Goal: Information Seeking & Learning: Learn about a topic

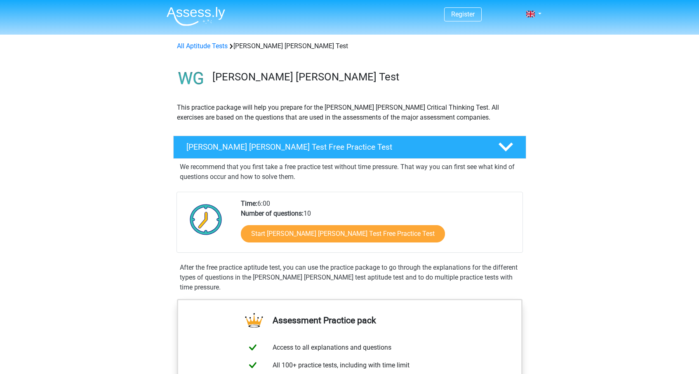
scroll to position [111, 0]
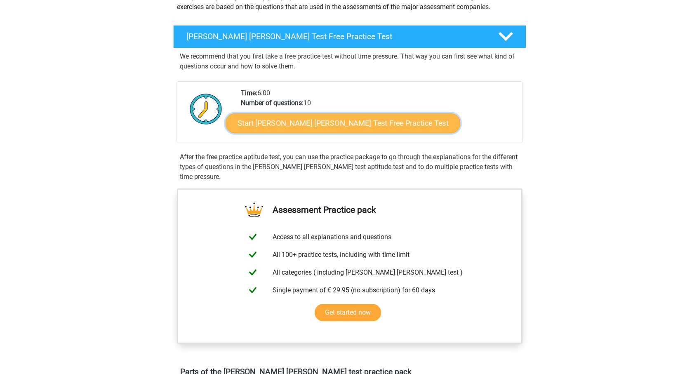
click at [337, 129] on link "Start Watson Glaser Test Free Practice Test" at bounding box center [343, 123] width 235 height 20
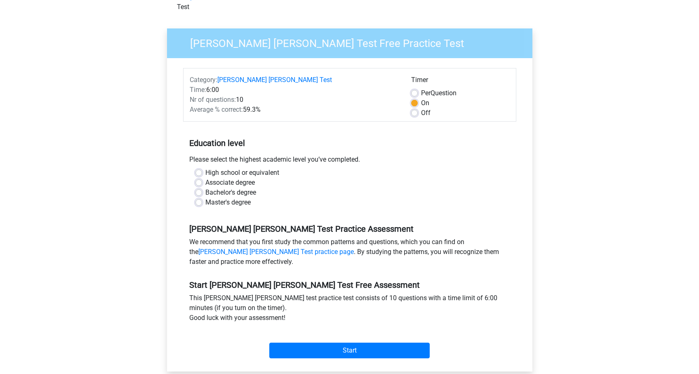
scroll to position [67, 0]
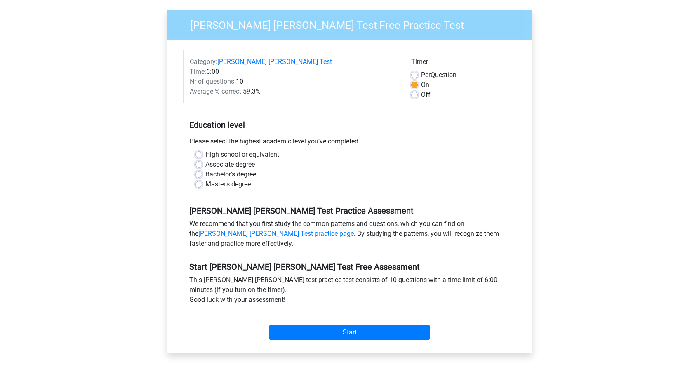
click at [205, 170] on label "Bachelor's degree" at bounding box center [230, 175] width 51 height 10
click at [198, 170] on input "Bachelor's degree" at bounding box center [199, 174] width 7 height 8
radio input "true"
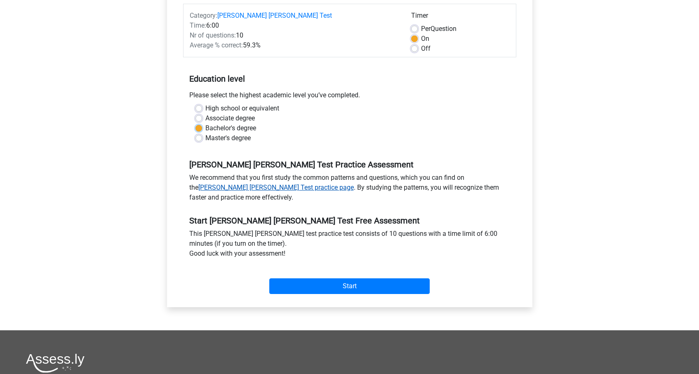
scroll to position [129, 0]
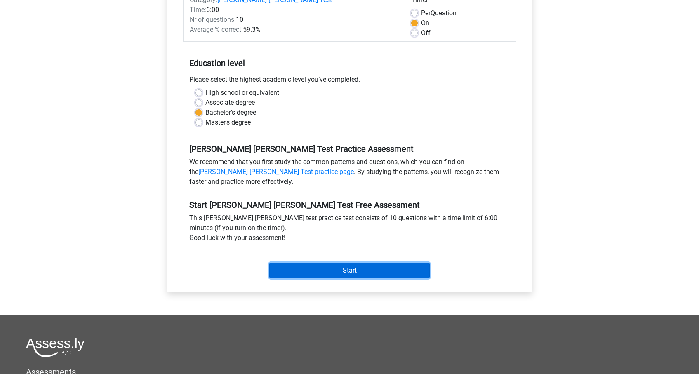
click at [285, 263] on input "Start" at bounding box center [349, 271] width 160 height 16
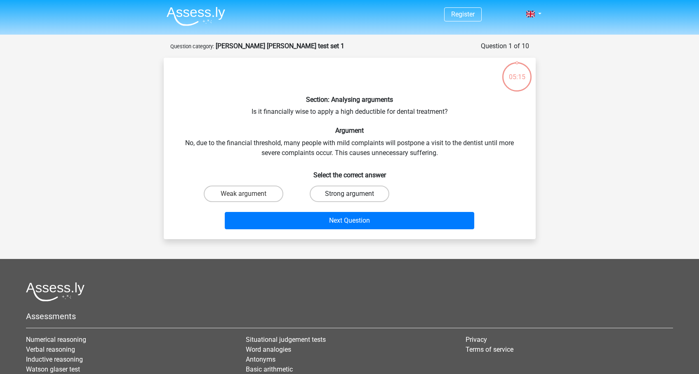
click at [337, 189] on label "Strong argument" at bounding box center [350, 194] width 80 height 17
click at [349, 194] on input "Strong argument" at bounding box center [351, 196] width 5 height 5
radio input "true"
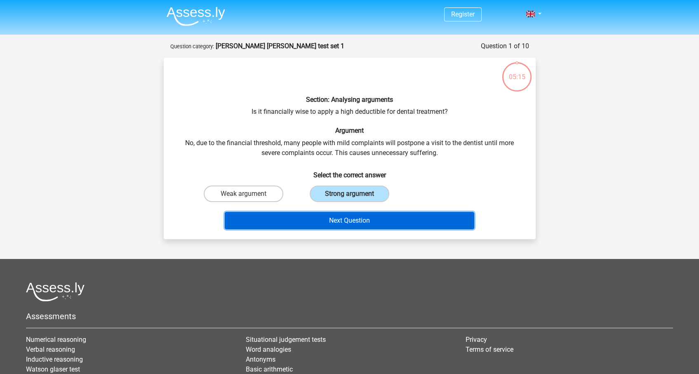
click at [340, 215] on button "Next Question" at bounding box center [350, 220] width 250 height 17
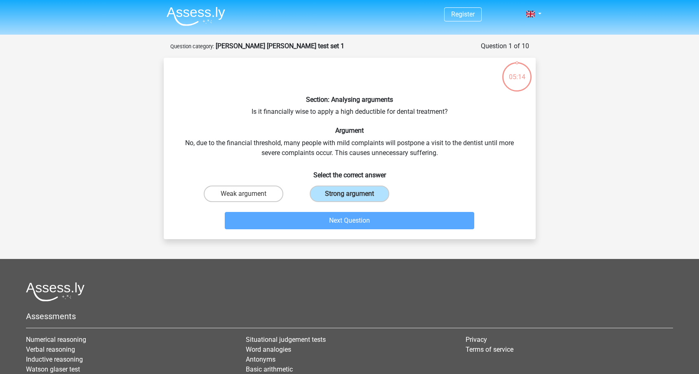
scroll to position [41, 0]
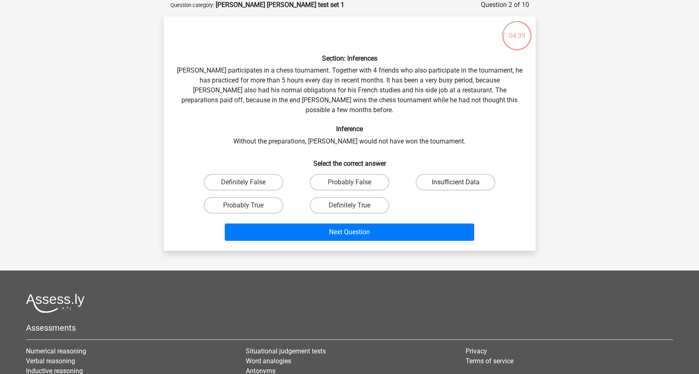
click at [446, 174] on label "Insufficient Data" at bounding box center [456, 182] width 80 height 17
click at [456, 182] on input "Insufficient Data" at bounding box center [458, 184] width 5 height 5
radio input "true"
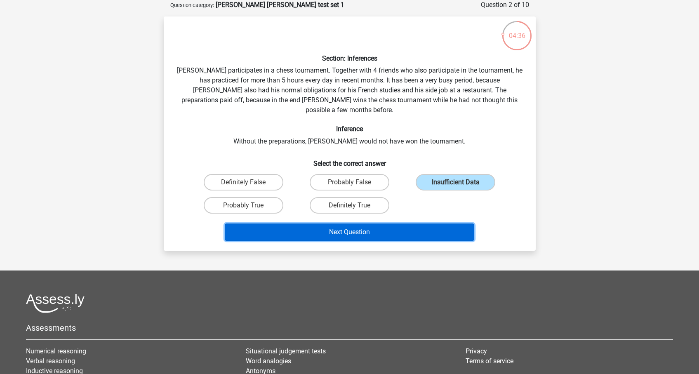
click at [331, 224] on button "Next Question" at bounding box center [350, 232] width 250 height 17
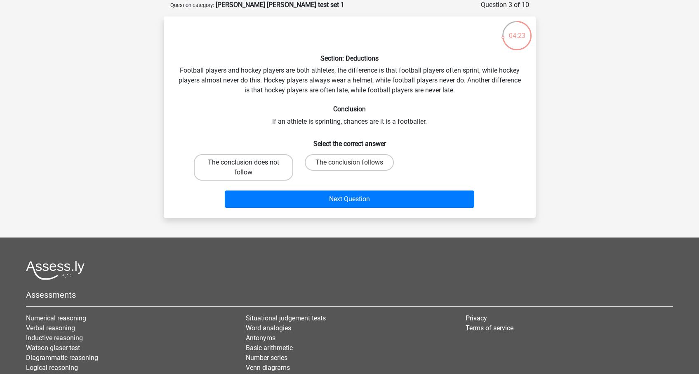
click at [261, 162] on label "The conclusion does not follow" at bounding box center [243, 167] width 99 height 26
click at [249, 163] on input "The conclusion does not follow" at bounding box center [245, 165] width 5 height 5
radio input "true"
click at [347, 158] on label "The conclusion follows" at bounding box center [349, 162] width 89 height 17
click at [349, 163] on input "The conclusion follows" at bounding box center [351, 165] width 5 height 5
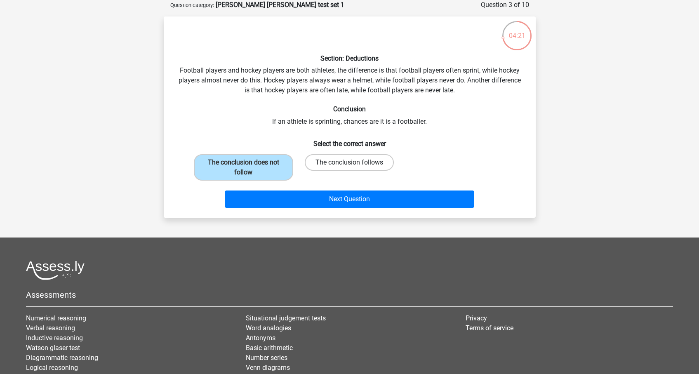
radio input "true"
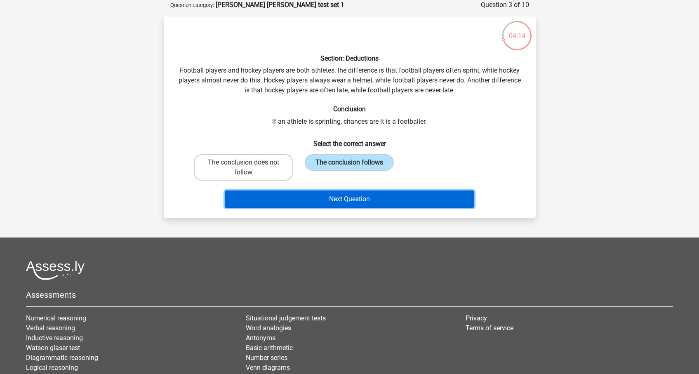
click at [376, 198] on button "Next Question" at bounding box center [350, 199] width 250 height 17
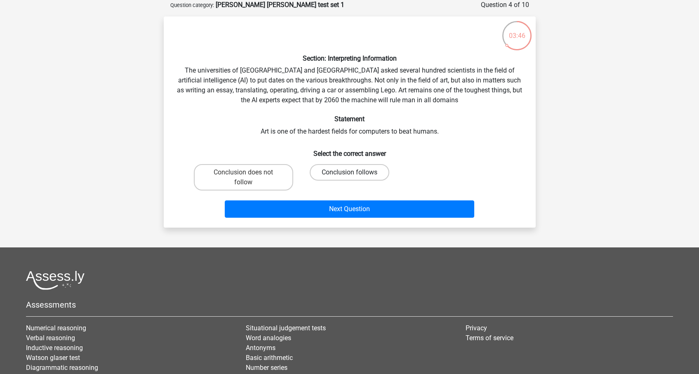
click at [345, 173] on label "Conclusion follows" at bounding box center [350, 172] width 80 height 17
click at [349, 173] on input "Conclusion follows" at bounding box center [351, 174] width 5 height 5
radio input "true"
click at [276, 180] on label "Conclusion does not follow" at bounding box center [243, 177] width 99 height 26
click at [249, 178] on input "Conclusion does not follow" at bounding box center [245, 174] width 5 height 5
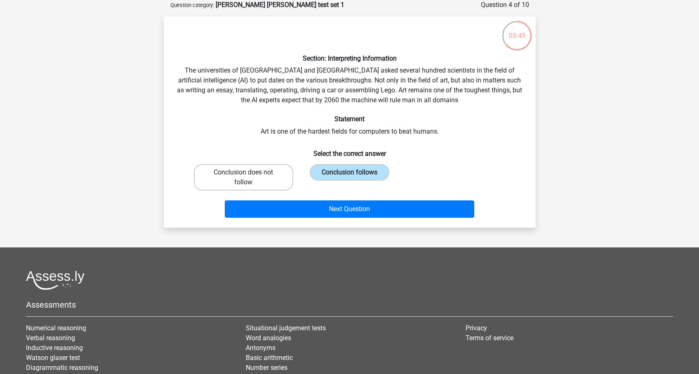
radio input "true"
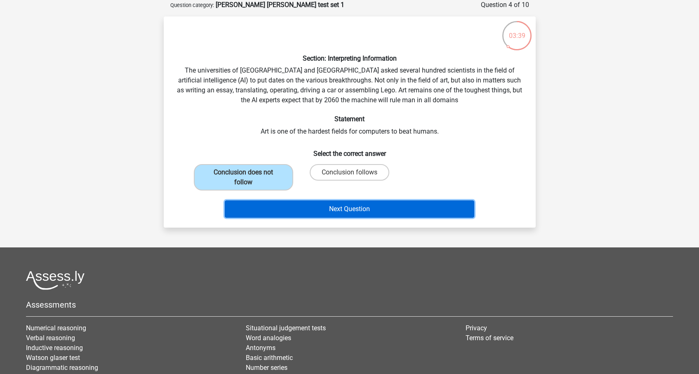
click at [355, 204] on button "Next Question" at bounding box center [350, 209] width 250 height 17
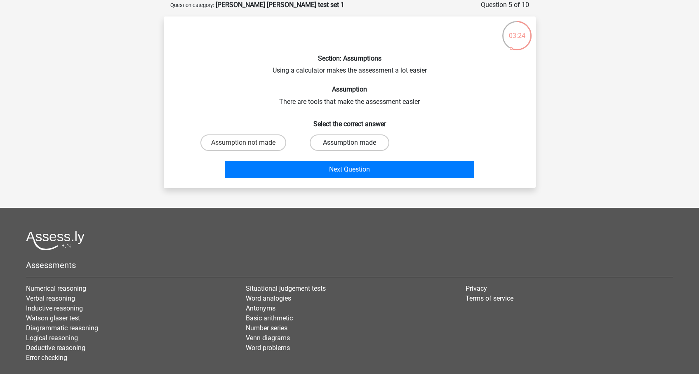
click at [355, 139] on label "Assumption made" at bounding box center [350, 142] width 80 height 17
click at [355, 143] on input "Assumption made" at bounding box center [351, 145] width 5 height 5
radio input "true"
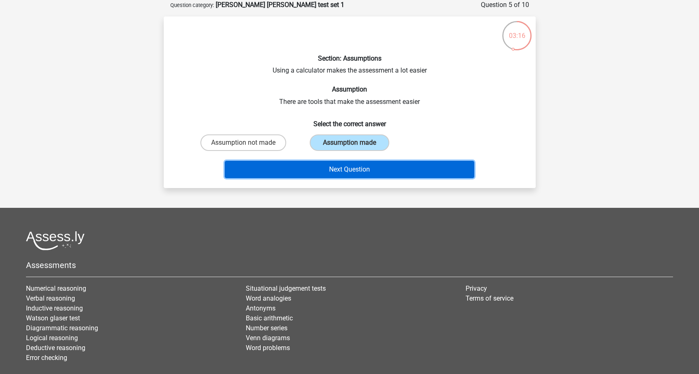
click at [289, 162] on button "Next Question" at bounding box center [350, 169] width 250 height 17
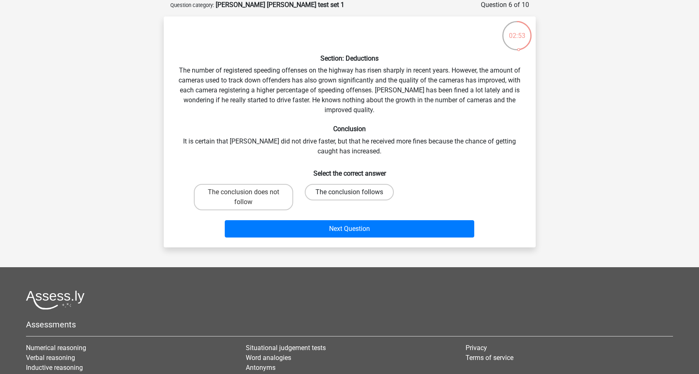
click at [323, 189] on label "The conclusion follows" at bounding box center [349, 192] width 89 height 17
click at [349, 192] on input "The conclusion follows" at bounding box center [351, 194] width 5 height 5
radio input "true"
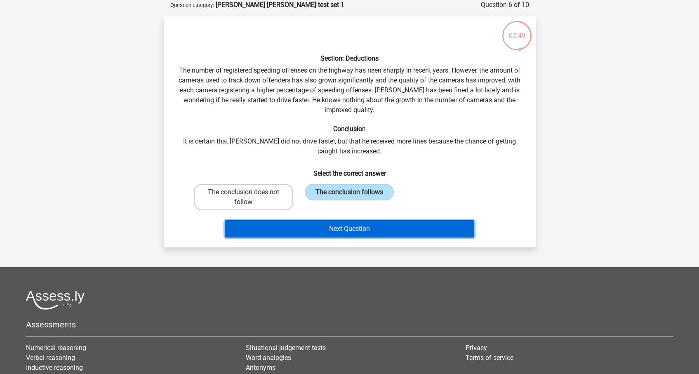
click at [402, 232] on button "Next Question" at bounding box center [350, 228] width 250 height 17
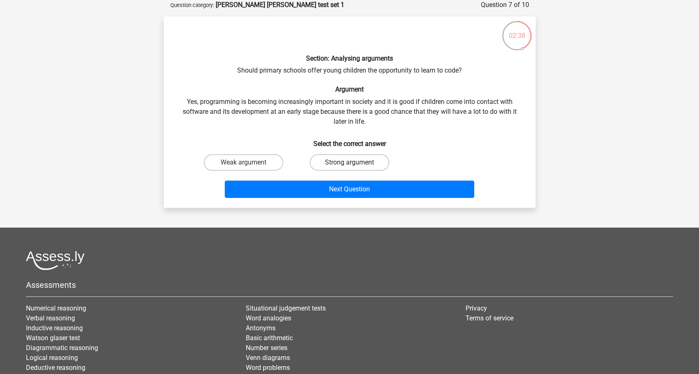
click at [335, 158] on label "Strong argument" at bounding box center [350, 162] width 80 height 17
click at [349, 163] on input "Strong argument" at bounding box center [351, 165] width 5 height 5
radio input "true"
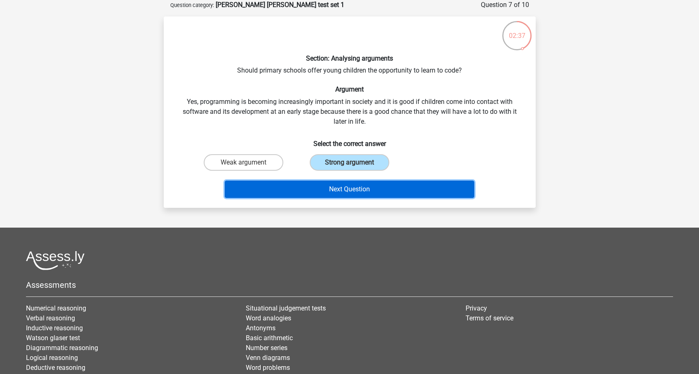
click at [335, 192] on button "Next Question" at bounding box center [350, 189] width 250 height 17
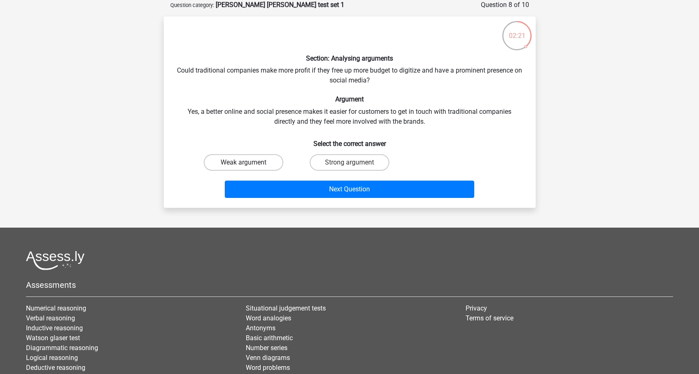
click at [262, 161] on label "Weak argument" at bounding box center [244, 162] width 80 height 17
click at [249, 163] on input "Weak argument" at bounding box center [245, 165] width 5 height 5
radio input "true"
click at [352, 163] on input "Strong argument" at bounding box center [351, 165] width 5 height 5
radio input "true"
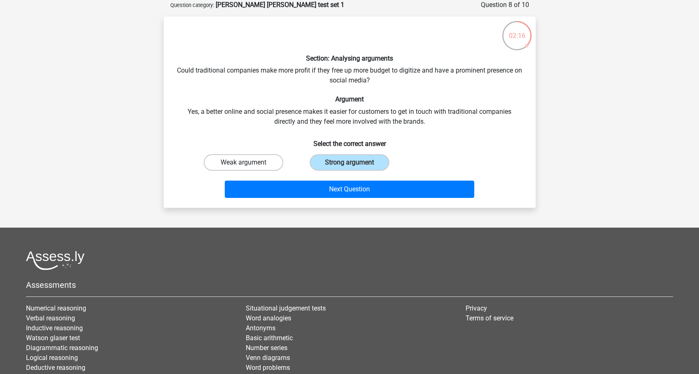
click at [272, 160] on label "Weak argument" at bounding box center [244, 162] width 80 height 17
click at [249, 163] on input "Weak argument" at bounding box center [245, 165] width 5 height 5
radio input "true"
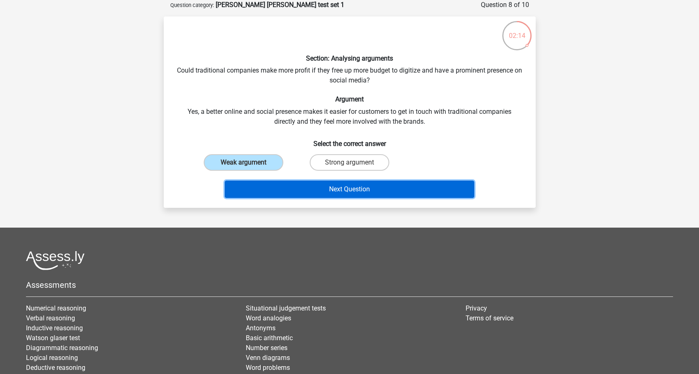
click at [349, 190] on button "Next Question" at bounding box center [350, 189] width 250 height 17
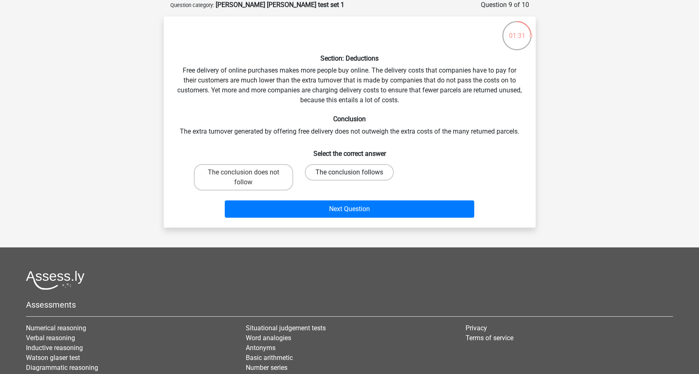
click at [325, 175] on label "The conclusion follows" at bounding box center [349, 172] width 89 height 17
click at [349, 175] on input "The conclusion follows" at bounding box center [351, 174] width 5 height 5
radio input "true"
click at [336, 219] on div "Next Question" at bounding box center [350, 211] width 318 height 21
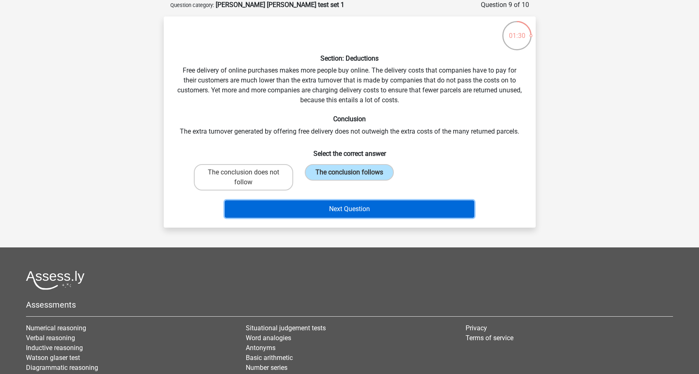
click at [336, 210] on button "Next Question" at bounding box center [350, 209] width 250 height 17
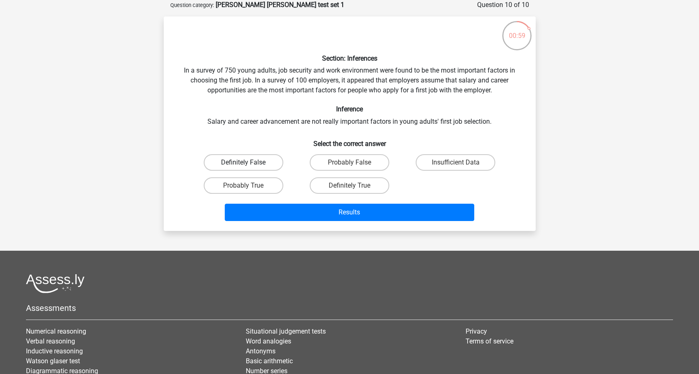
click at [271, 167] on label "Definitely False" at bounding box center [244, 162] width 80 height 17
click at [249, 167] on input "Definitely False" at bounding box center [245, 165] width 5 height 5
radio input "true"
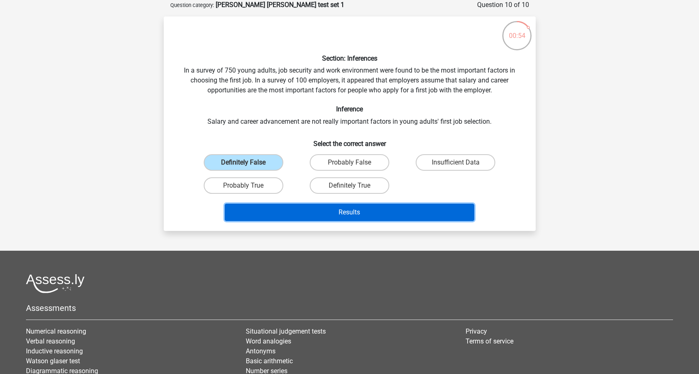
click at [326, 207] on button "Results" at bounding box center [350, 212] width 250 height 17
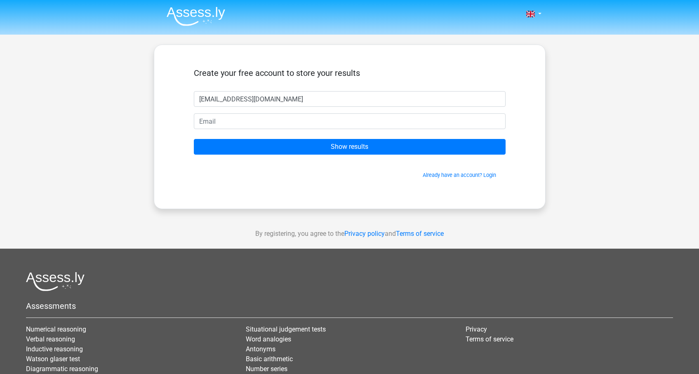
type input "jeevanpunia@icloud.com"
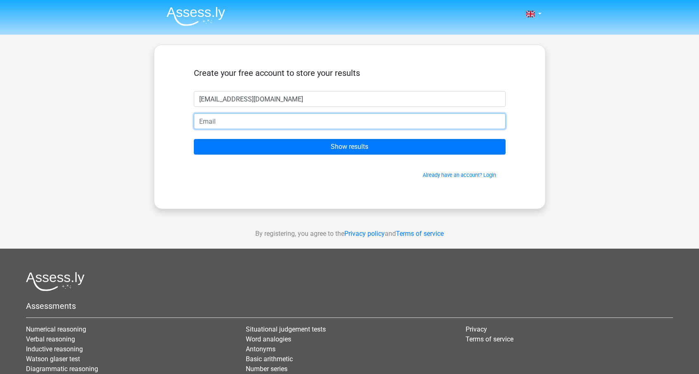
click at [295, 126] on input "email" at bounding box center [350, 121] width 312 height 16
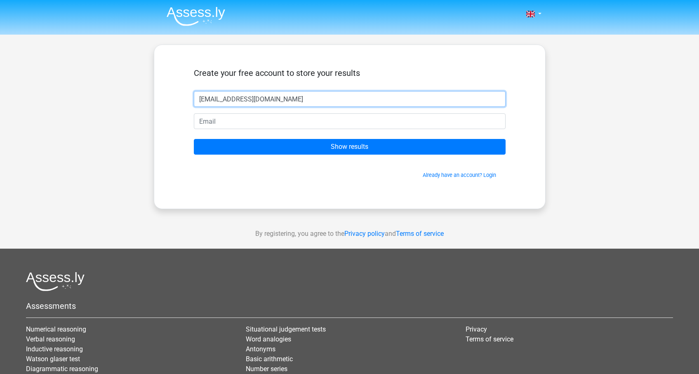
drag, startPoint x: 289, startPoint y: 100, endPoint x: 298, endPoint y: 104, distance: 9.4
click at [298, 104] on input "jeevanpunia@icloud.com" at bounding box center [350, 99] width 312 height 16
drag, startPoint x: 298, startPoint y: 104, endPoint x: 170, endPoint y: 101, distance: 128.3
click at [170, 101] on div "Create your free account to store your results jeevanpunia@icloud.com Show resu…" at bounding box center [350, 127] width 392 height 165
type input "Jeevan"
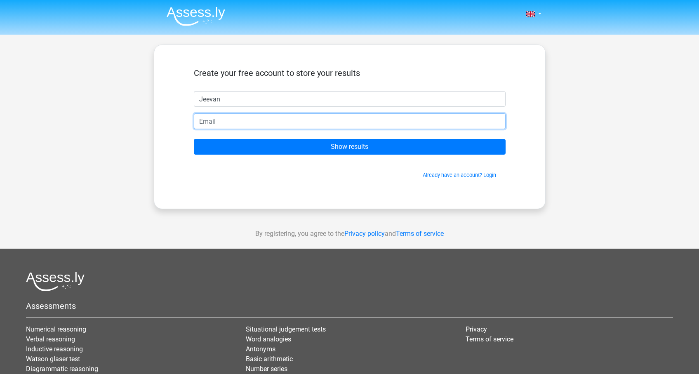
click at [234, 129] on input "email" at bounding box center [350, 121] width 312 height 16
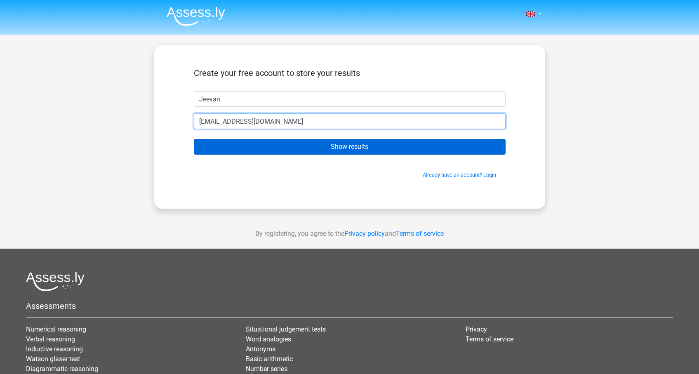
type input "jeevanpunia@icloud.com"
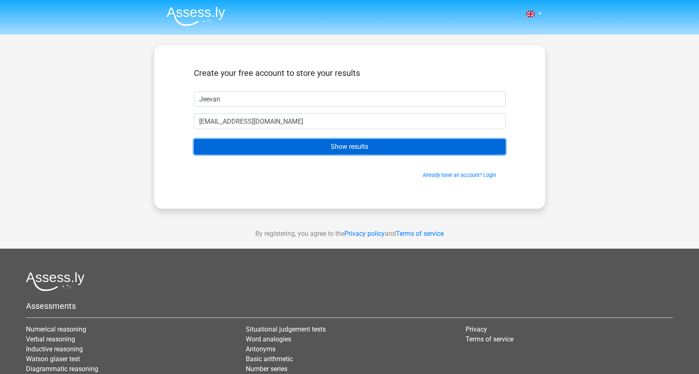
click at [253, 151] on input "Show results" at bounding box center [350, 147] width 312 height 16
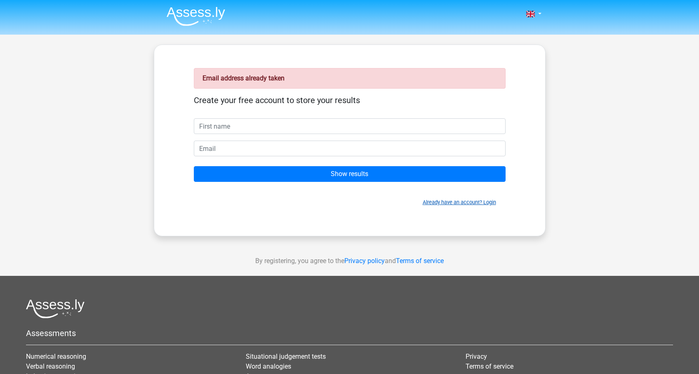
click at [486, 204] on link "Already have an account? Login" at bounding box center [459, 202] width 73 height 6
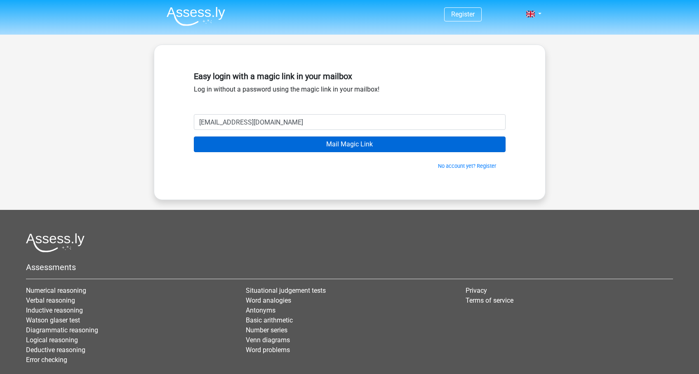
type input "[EMAIL_ADDRESS][DOMAIN_NAME]"
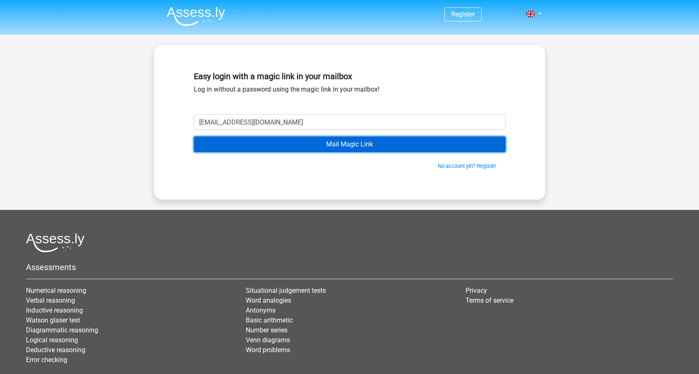
click at [263, 142] on input "Mail Magic Link" at bounding box center [350, 145] width 312 height 16
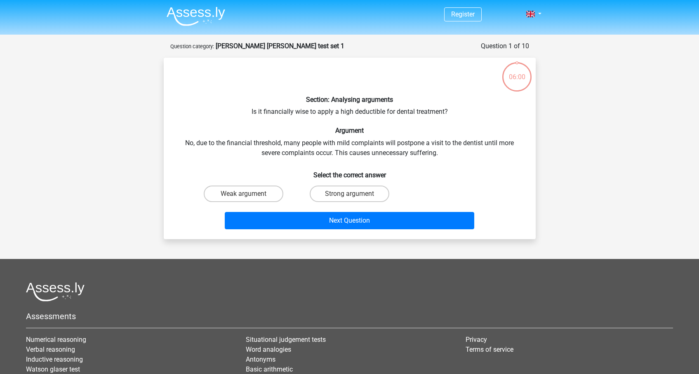
scroll to position [41, 0]
